Goal: Information Seeking & Learning: Learn about a topic

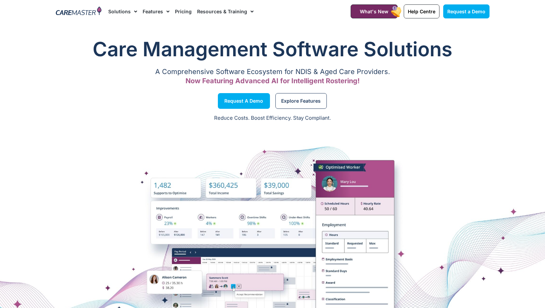
click at [185, 8] on link "Pricing" at bounding box center [183, 11] width 17 height 23
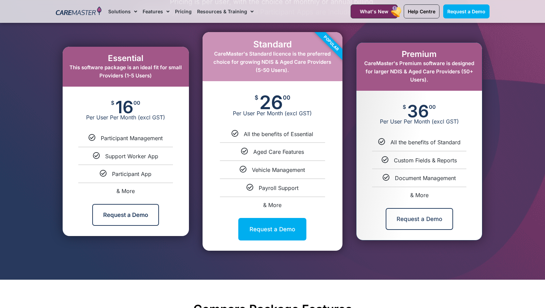
scroll to position [360, 0]
click at [272, 201] on span "& More" at bounding box center [272, 204] width 18 height 7
select select "****"
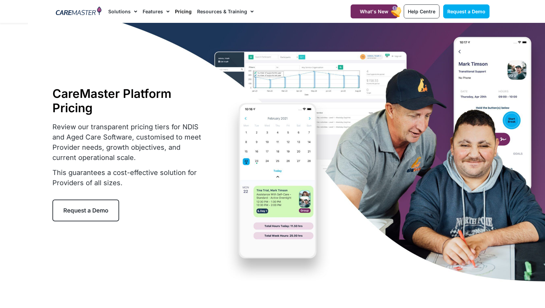
scroll to position [0, 0]
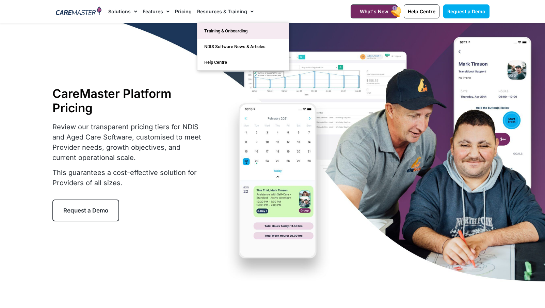
click at [229, 30] on link "Training & Onboarding" at bounding box center [243, 31] width 91 height 16
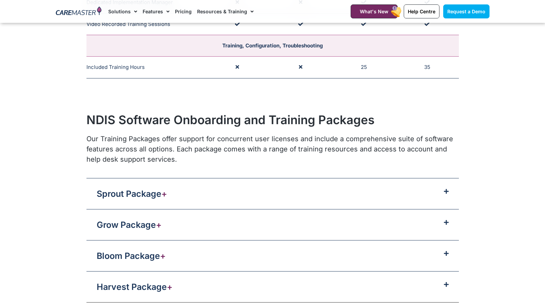
scroll to position [593, 0]
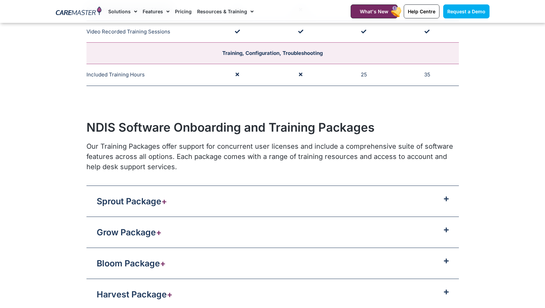
click at [141, 206] on div "Sprout Package +" at bounding box center [273, 201] width 373 height 31
click at [159, 196] on link "Sprout Package +" at bounding box center [132, 201] width 71 height 10
click at [443, 196] on span at bounding box center [445, 199] width 8 height 6
click at [448, 196] on icon at bounding box center [446, 198] width 5 height 5
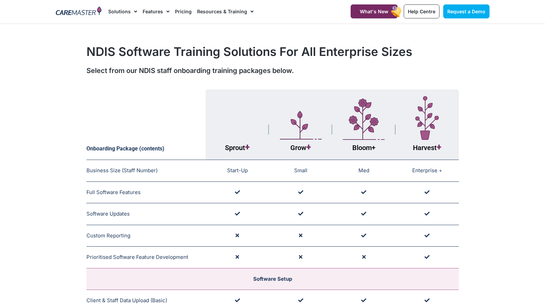
scroll to position [0, 0]
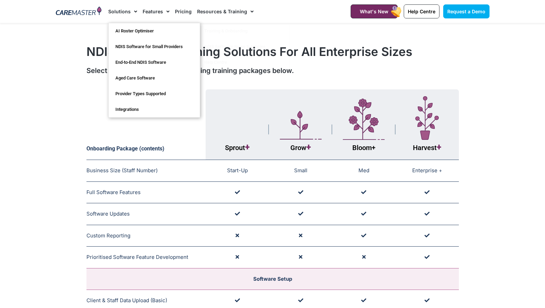
click at [149, 10] on link "Features" at bounding box center [156, 11] width 27 height 23
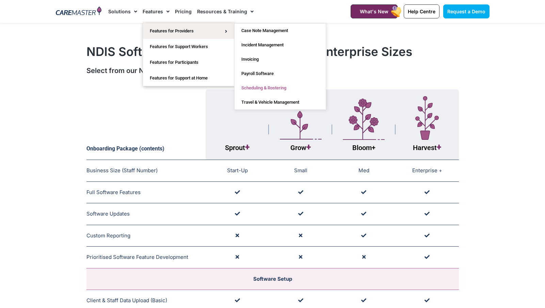
click at [256, 87] on link "Scheduling & Rostering" at bounding box center [280, 88] width 91 height 14
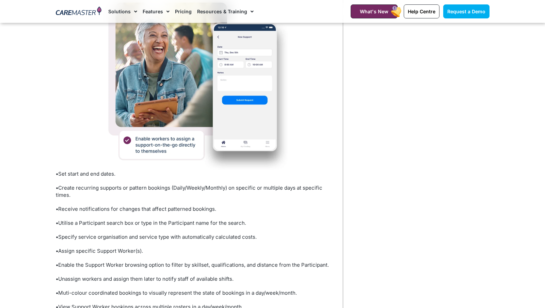
scroll to position [419, 0]
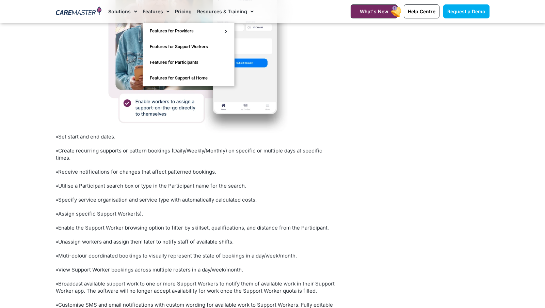
click at [157, 8] on link "Features" at bounding box center [156, 11] width 27 height 23
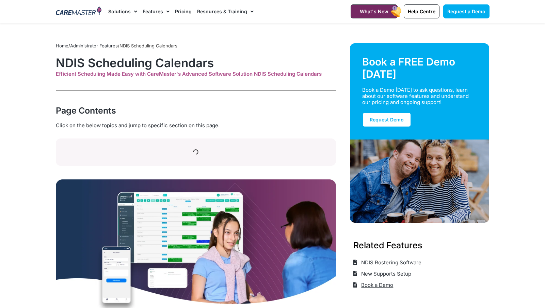
click at [166, 11] on span "Menu" at bounding box center [166, 12] width 6 height 12
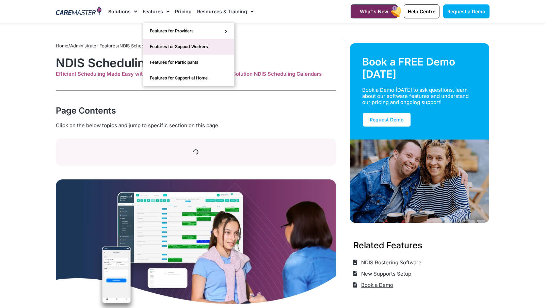
click at [170, 47] on link "Features for Support Workers" at bounding box center [188, 47] width 91 height 16
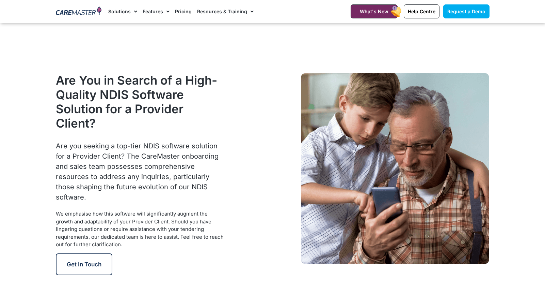
scroll to position [887, 0]
